Goal: Navigation & Orientation: Find specific page/section

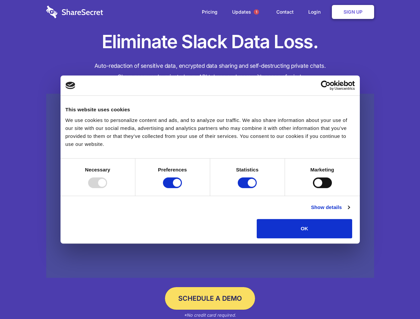
click at [107, 188] on div at bounding box center [97, 183] width 19 height 11
click at [182, 188] on input "Preferences" at bounding box center [172, 183] width 19 height 11
checkbox input "false"
click at [248, 188] on input "Statistics" at bounding box center [247, 183] width 19 height 11
checkbox input "false"
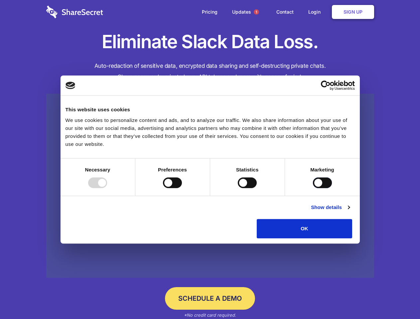
click at [313, 188] on input "Marketing" at bounding box center [322, 183] width 19 height 11
checkbox input "true"
click at [349, 211] on link "Show details" at bounding box center [330, 208] width 39 height 8
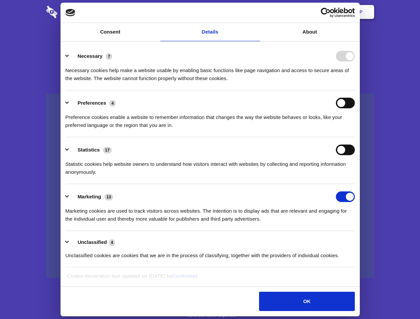
click at [355, 90] on li "Necessary 7 Necessary cookies help make a website usable by enabling basic func…" at bounding box center [210, 67] width 289 height 47
click at [256, 12] on span "1" at bounding box center [256, 11] width 5 height 5
